Goal: Check status

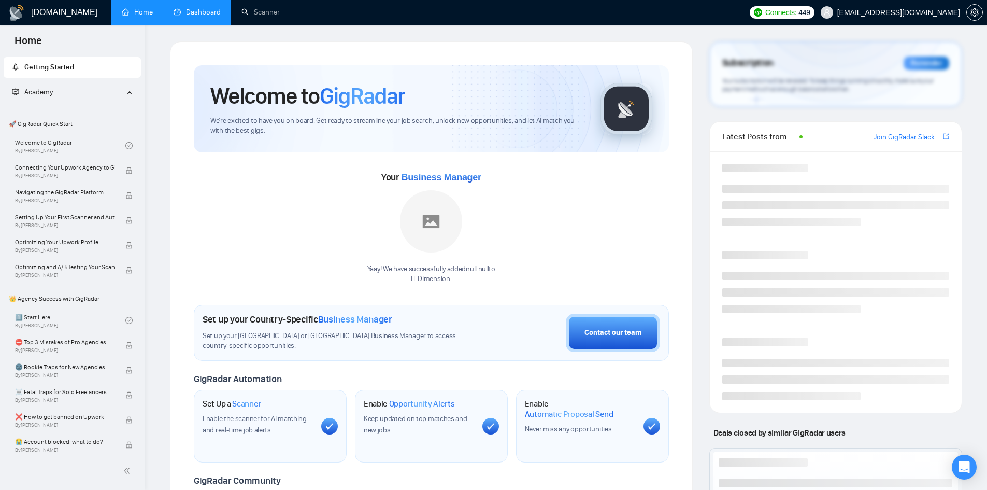
click at [209, 10] on link "Dashboard" at bounding box center [197, 12] width 47 height 9
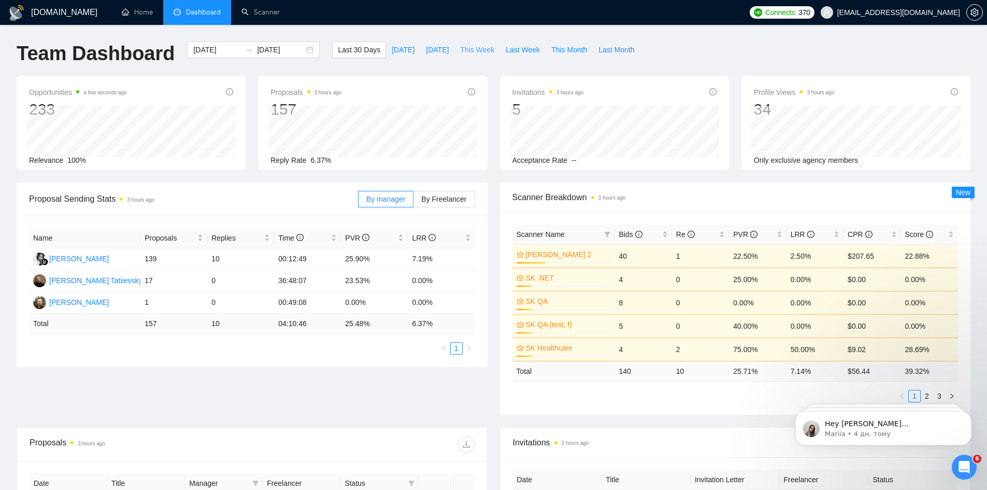
click at [485, 50] on button "This Week" at bounding box center [477, 49] width 46 height 17
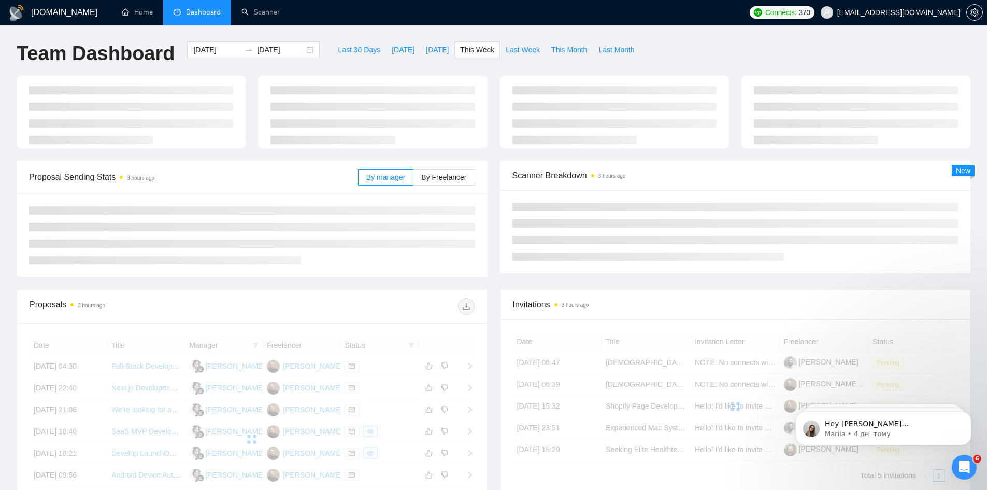
type input "[DATE]"
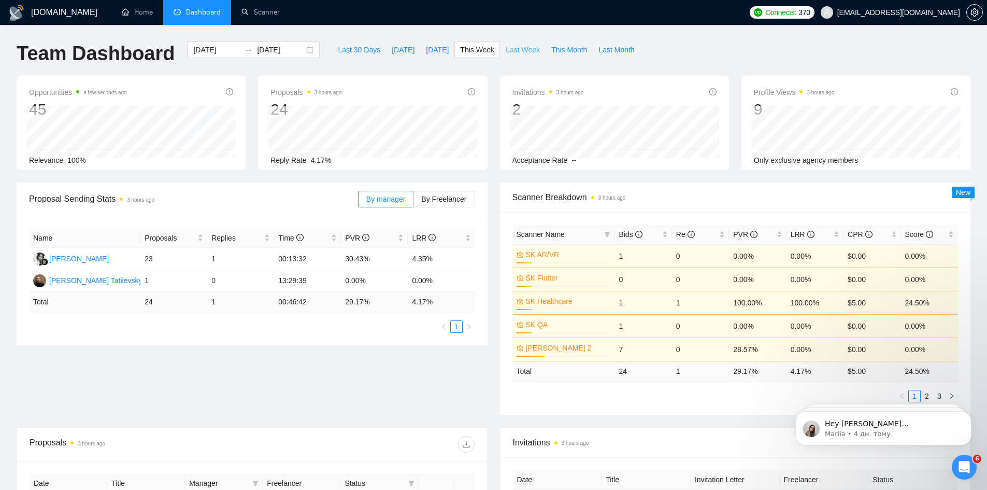
click at [506, 48] on span "Last Week" at bounding box center [523, 49] width 34 height 11
type input "[DATE]"
